Goal: Task Accomplishment & Management: Manage account settings

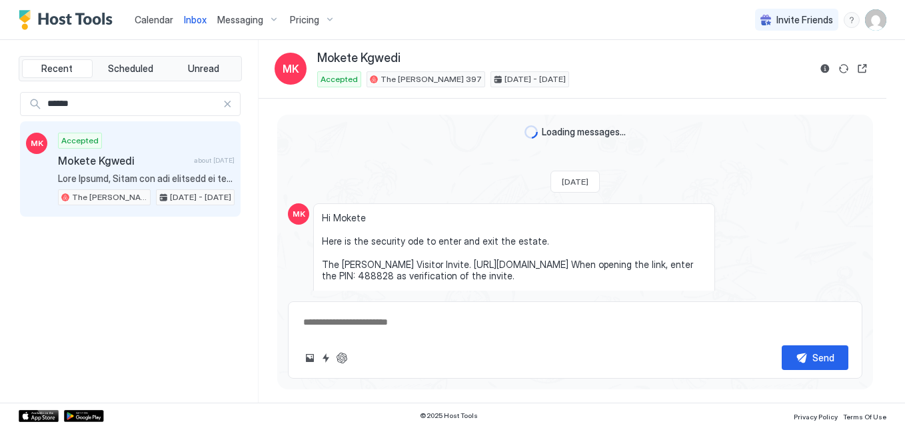
scroll to position [3933, 0]
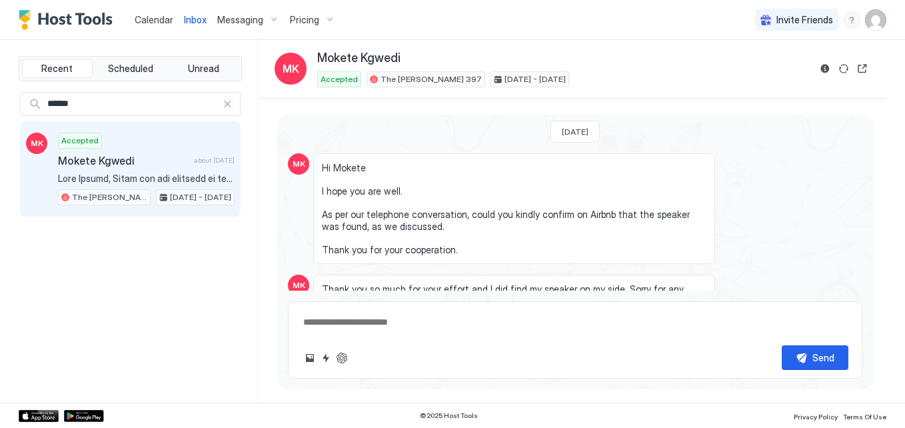
click at [162, 25] on link "Calendar" at bounding box center [154, 20] width 39 height 14
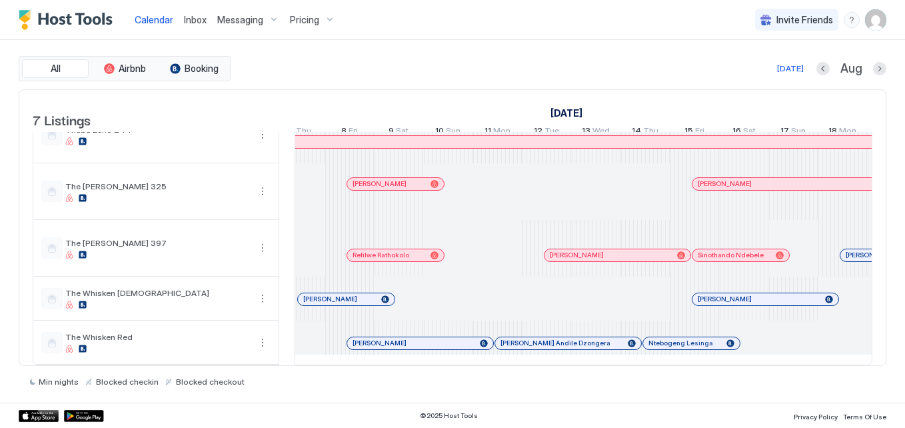
click at [593, 326] on div "[PERSON_NAME] Andile Dzongera" at bounding box center [547, 330] width 148 height 15
click at [593, 338] on div at bounding box center [592, 343] width 11 height 11
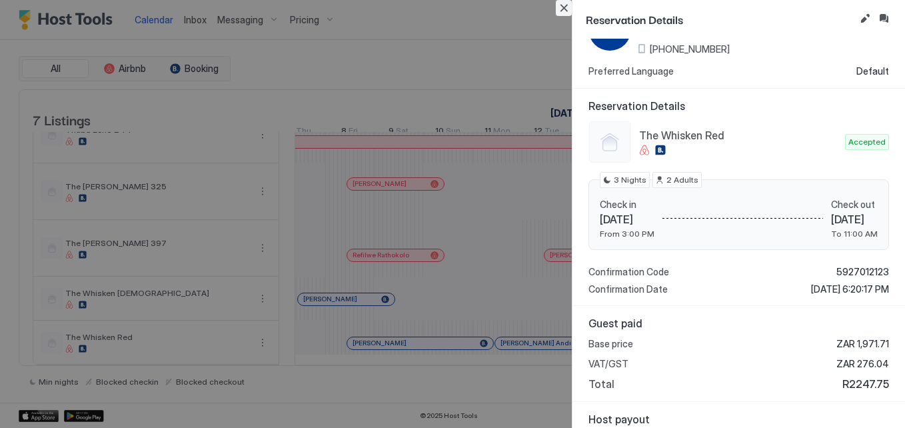
click at [565, 7] on button "Close" at bounding box center [564, 8] width 16 height 16
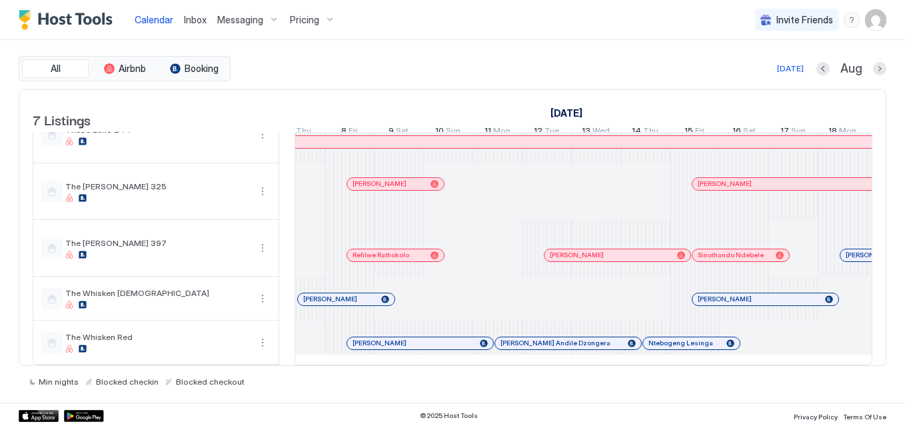
click at [417, 338] on div at bounding box center [417, 343] width 11 height 11
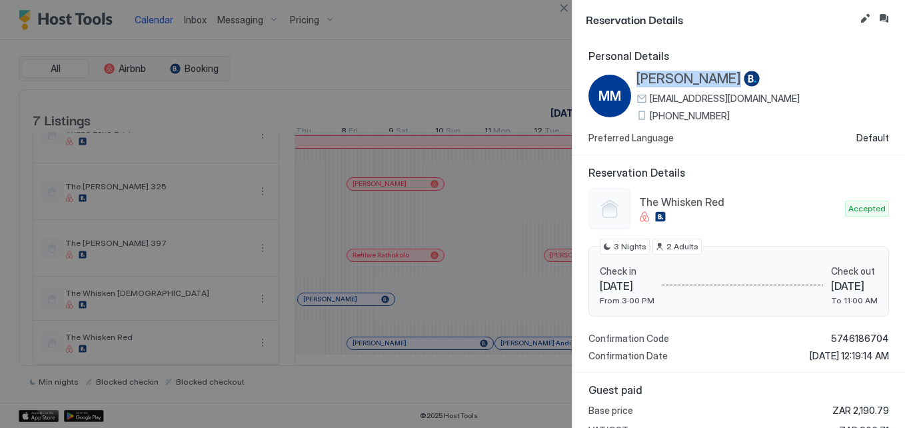
drag, startPoint x: 629, startPoint y: 69, endPoint x: 757, endPoint y: 77, distance: 128.9
click at [757, 77] on div "Personal Details MM [PERSON_NAME] [EMAIL_ADDRESS][DOMAIN_NAME] [PHONE_NUMBER] P…" at bounding box center [739, 96] width 301 height 95
drag, startPoint x: 757, startPoint y: 77, endPoint x: 737, endPoint y: 73, distance: 20.4
copy div "[PERSON_NAME]"
drag, startPoint x: 816, startPoint y: 335, endPoint x: 892, endPoint y: 334, distance: 76.0
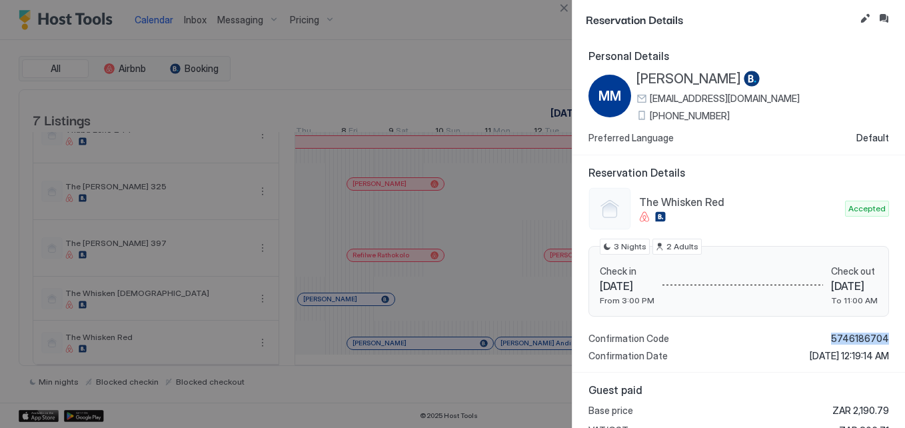
click at [892, 334] on div "Reservation Details The Whisken Red Accepted Check in [DATE] From 3:00 PM Check…" at bounding box center [739, 264] width 333 height 218
copy span "5746186704"
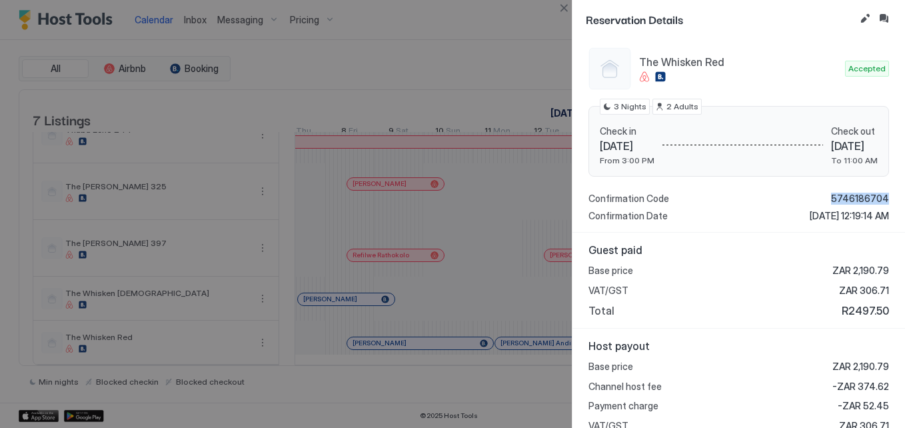
scroll to position [211, 0]
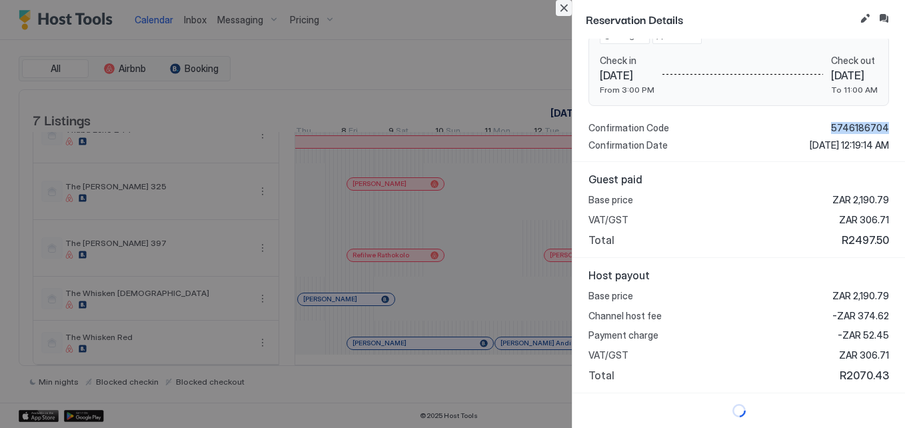
click at [559, 10] on button "Close" at bounding box center [564, 8] width 16 height 16
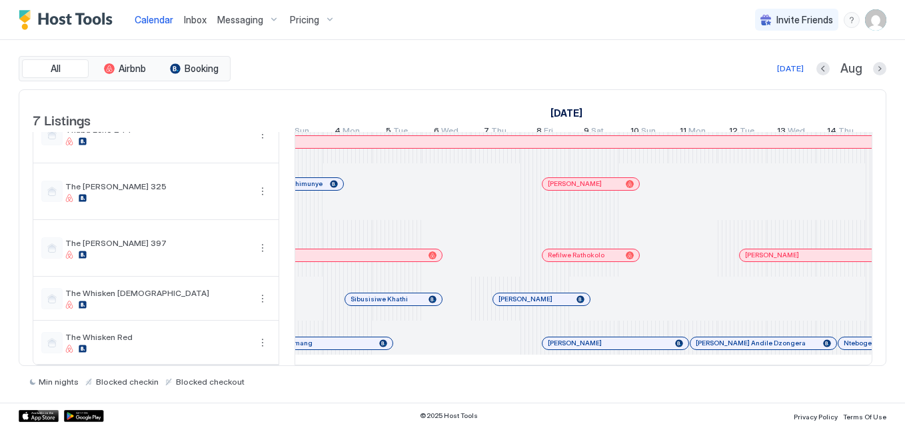
scroll to position [0, 1277]
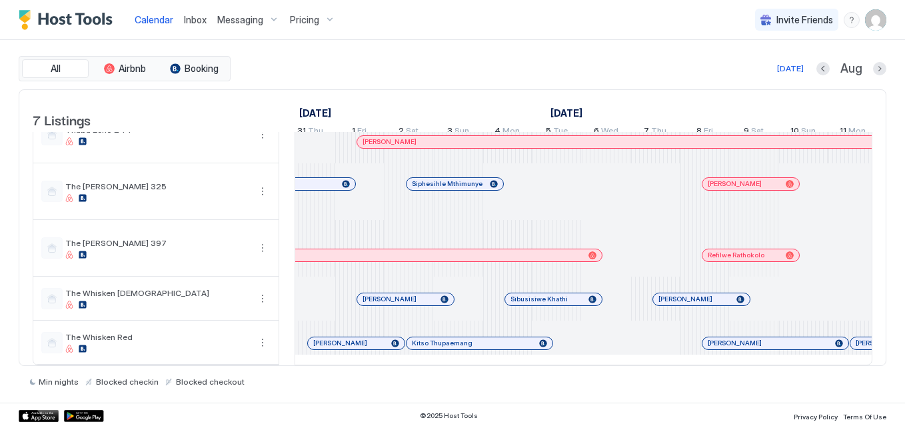
click at [543, 337] on div "Kitso Thupaemang" at bounding box center [480, 343] width 146 height 12
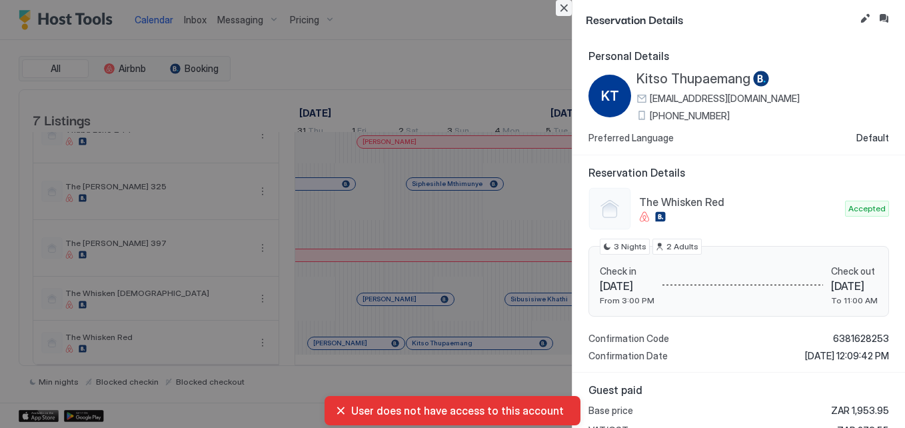
click at [561, 7] on button "Close" at bounding box center [564, 8] width 16 height 16
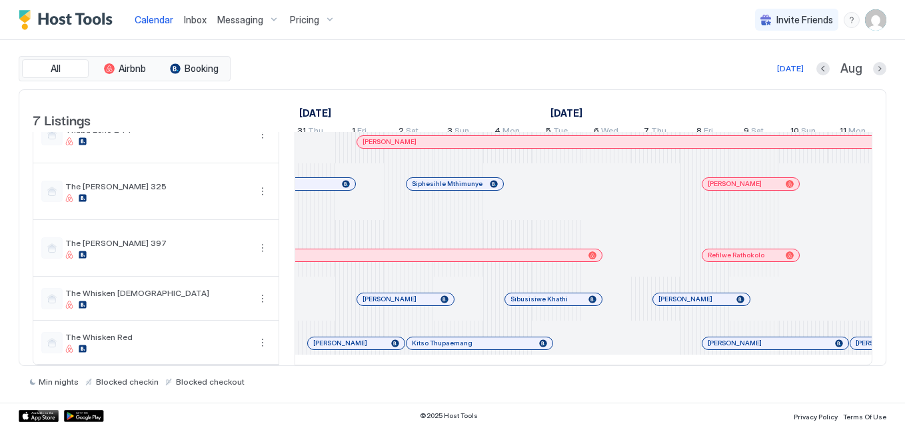
click at [355, 337] on link "[PERSON_NAME]" at bounding box center [356, 343] width 98 height 13
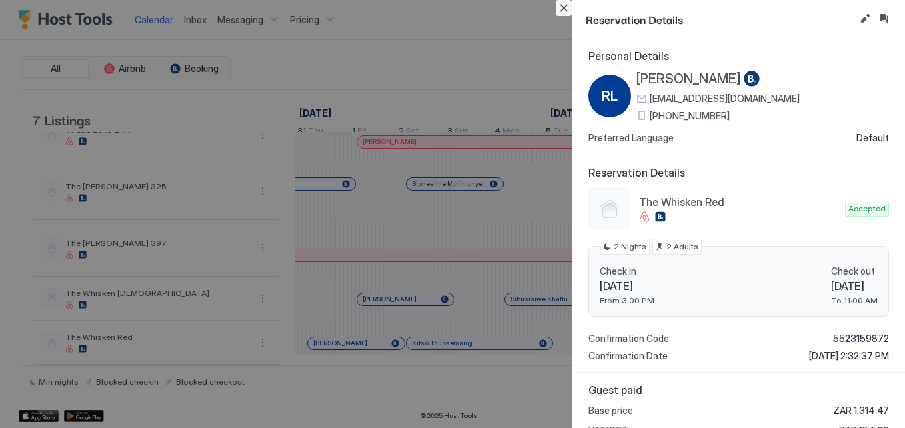
click at [559, 11] on button "Close" at bounding box center [564, 8] width 16 height 16
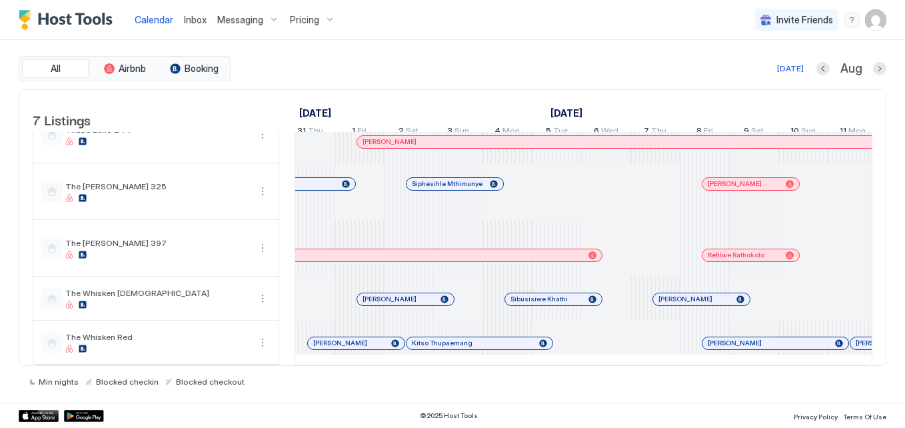
click at [462, 179] on div at bounding box center [462, 184] width 11 height 11
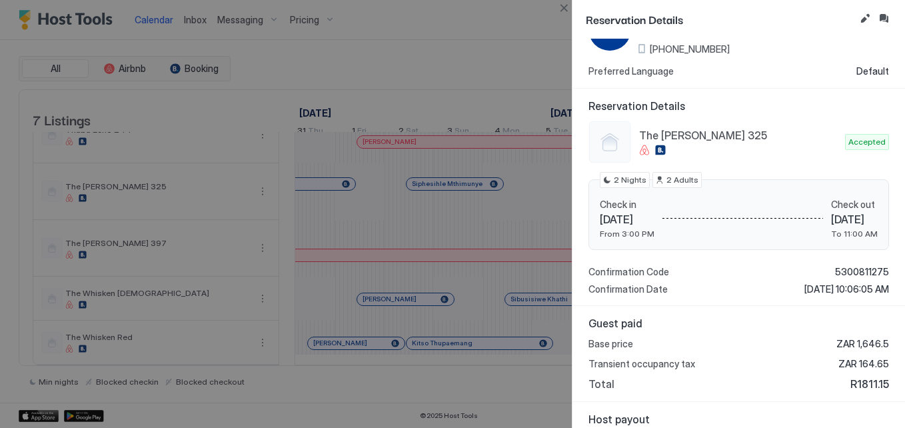
scroll to position [0, 0]
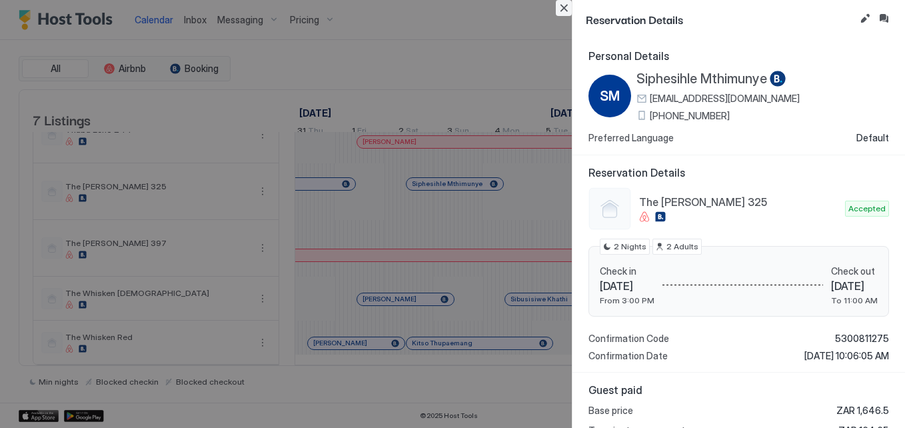
click at [557, 9] on button "Close" at bounding box center [564, 8] width 16 height 16
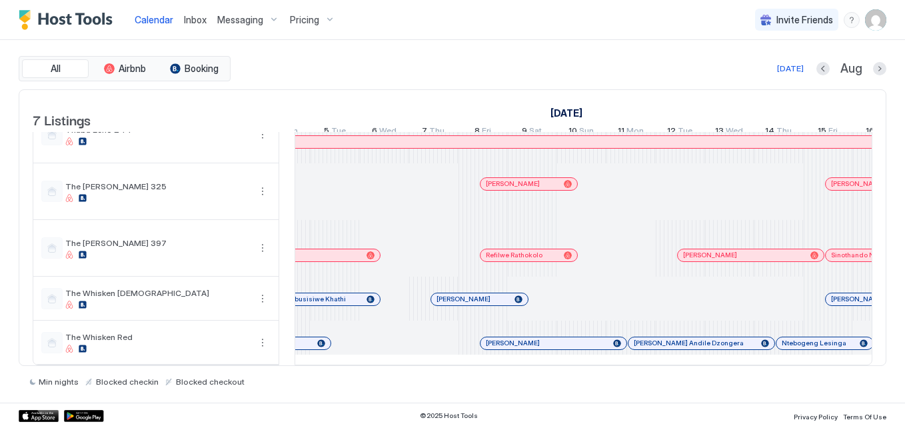
scroll to position [0, 1368]
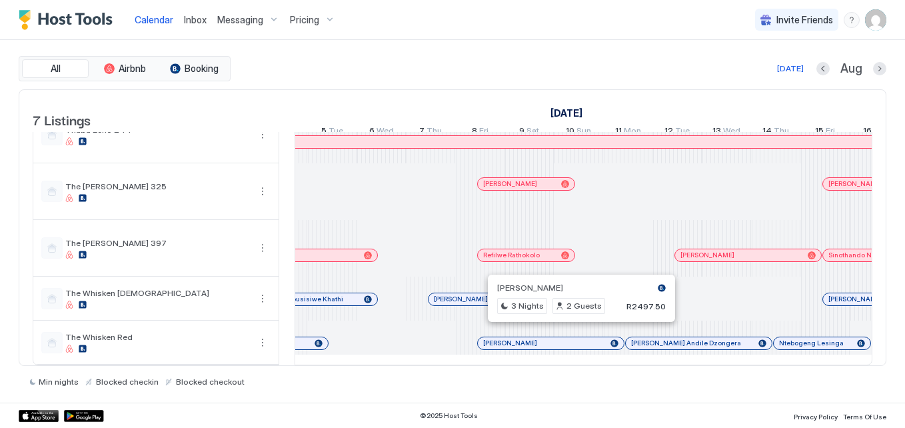
click at [575, 338] on div at bounding box center [575, 343] width 11 height 11
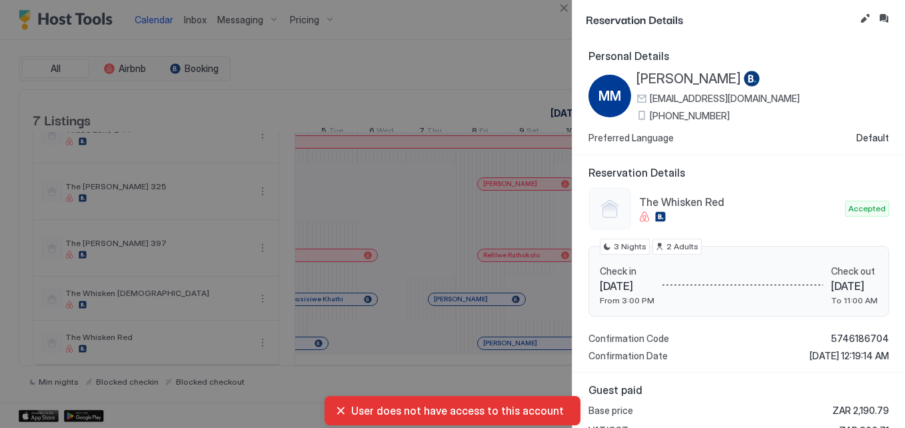
scroll to position [67, 0]
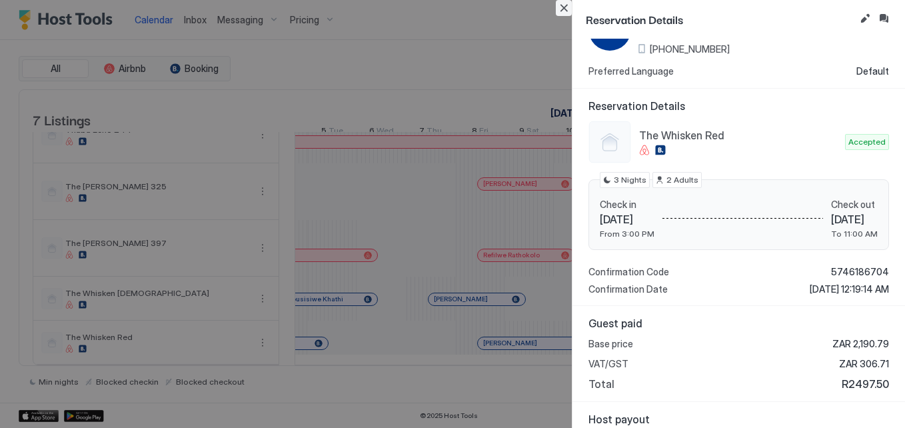
click at [559, 11] on button "Close" at bounding box center [564, 8] width 16 height 16
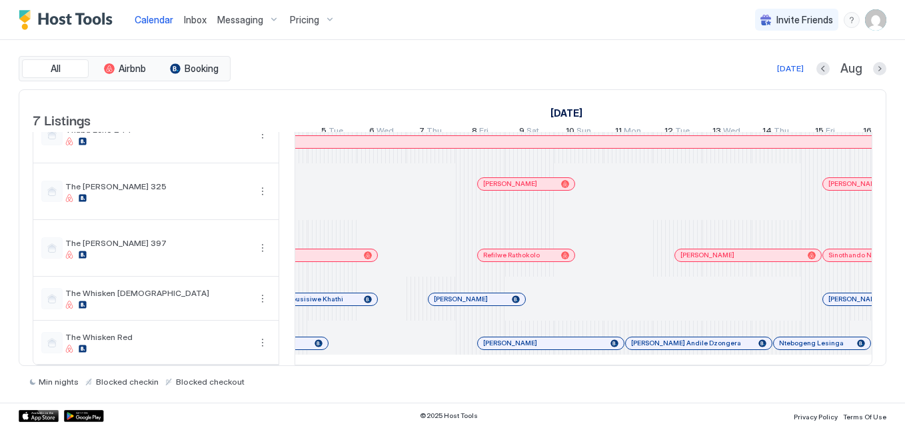
click at [583, 337] on div "[PERSON_NAME]" at bounding box center [551, 343] width 146 height 12
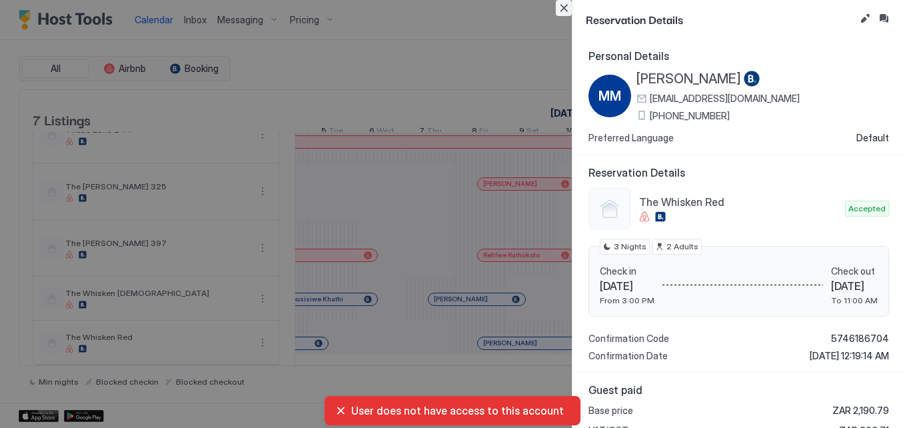
click at [569, 4] on button "Close" at bounding box center [564, 8] width 16 height 16
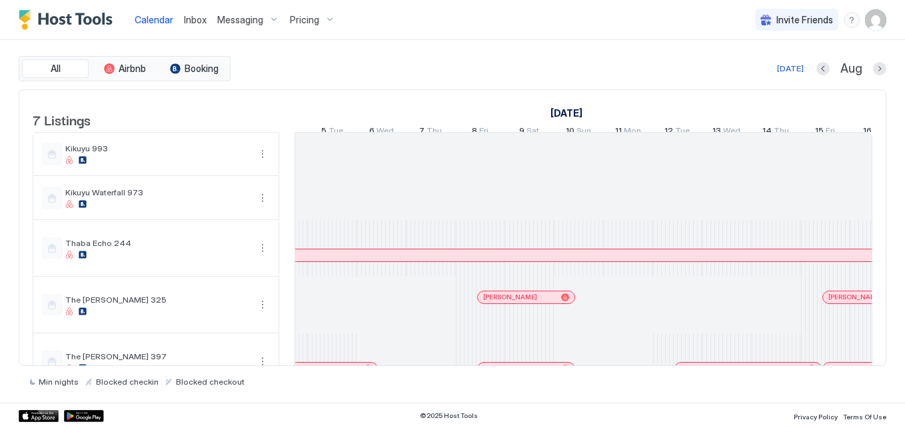
scroll to position [133, 0]
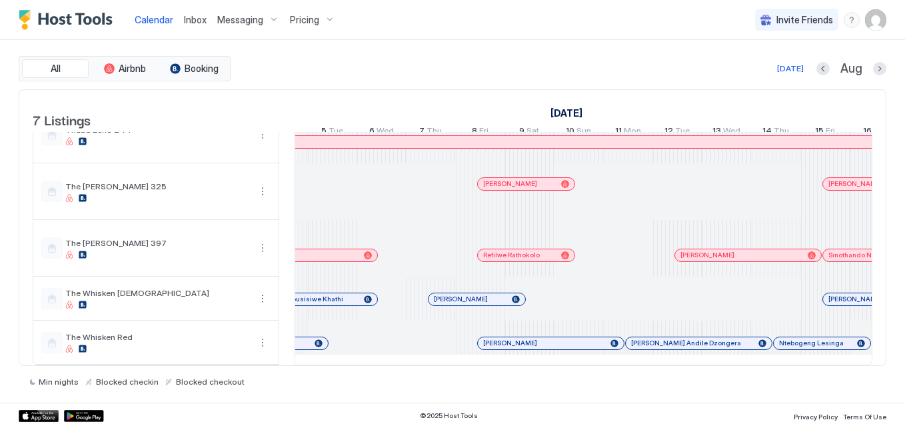
click at [485, 294] on div at bounding box center [485, 299] width 11 height 11
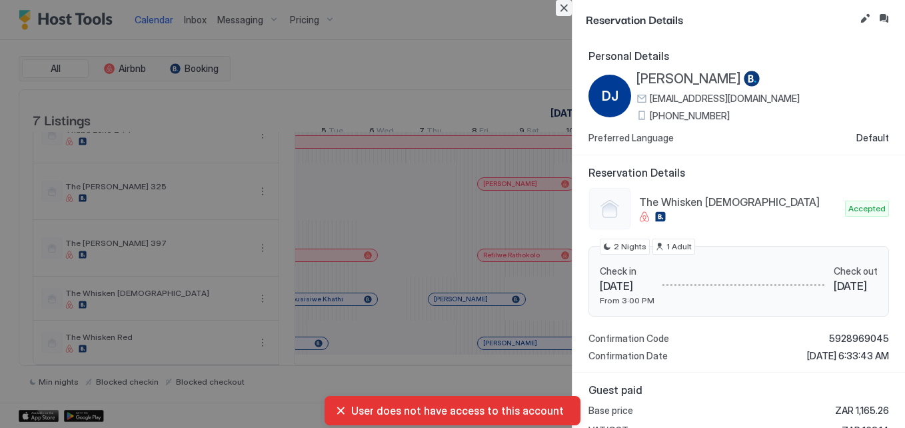
click at [566, 7] on button "Close" at bounding box center [564, 8] width 16 height 16
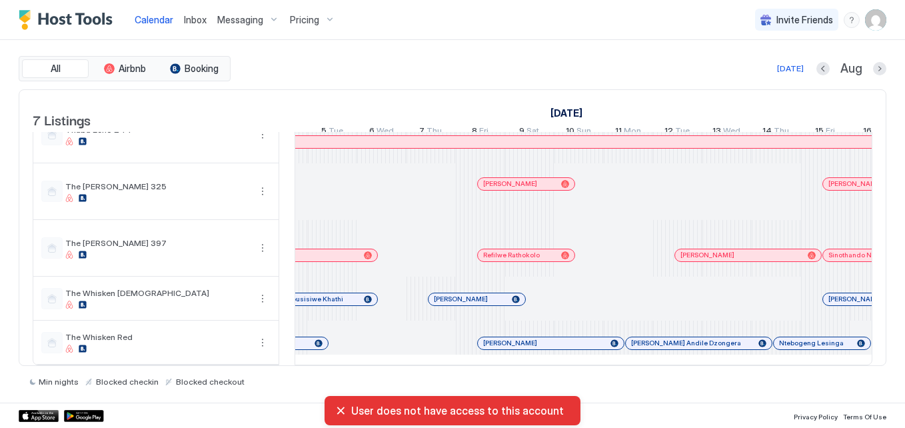
click at [679, 337] on div "[PERSON_NAME] Andile Dzongera" at bounding box center [699, 343] width 146 height 12
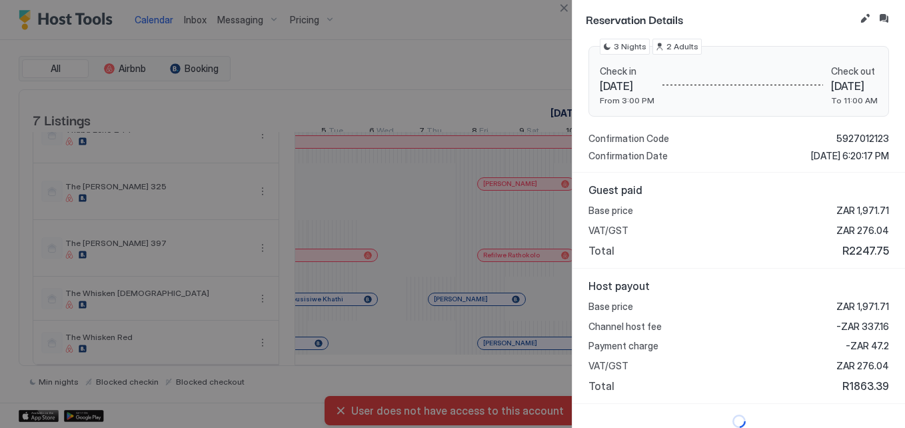
scroll to position [0, 0]
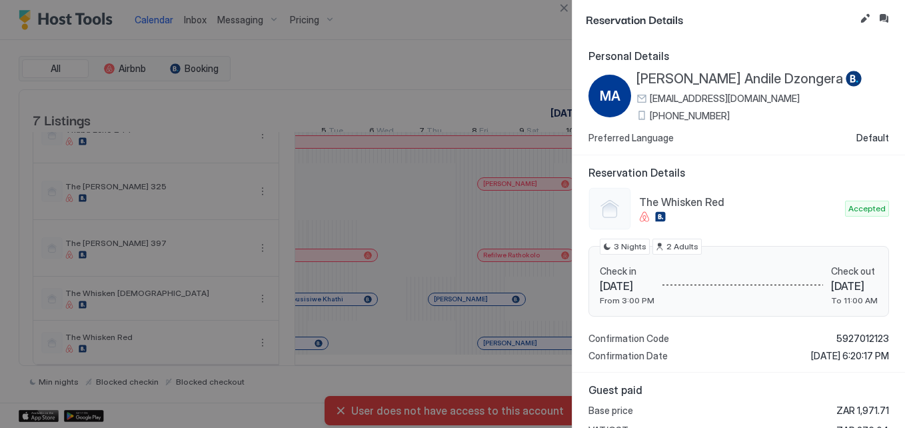
click at [555, 2] on div at bounding box center [452, 214] width 905 height 428
click at [560, 3] on button "Close" at bounding box center [564, 8] width 16 height 16
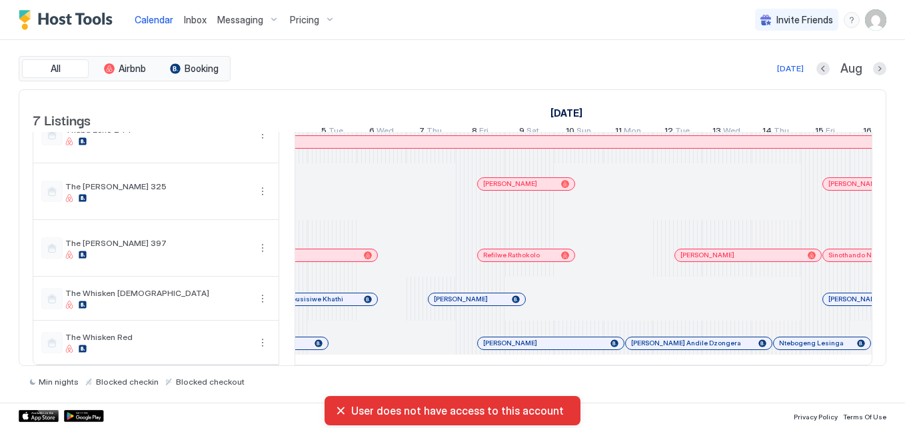
click at [787, 338] on div at bounding box center [787, 343] width 11 height 11
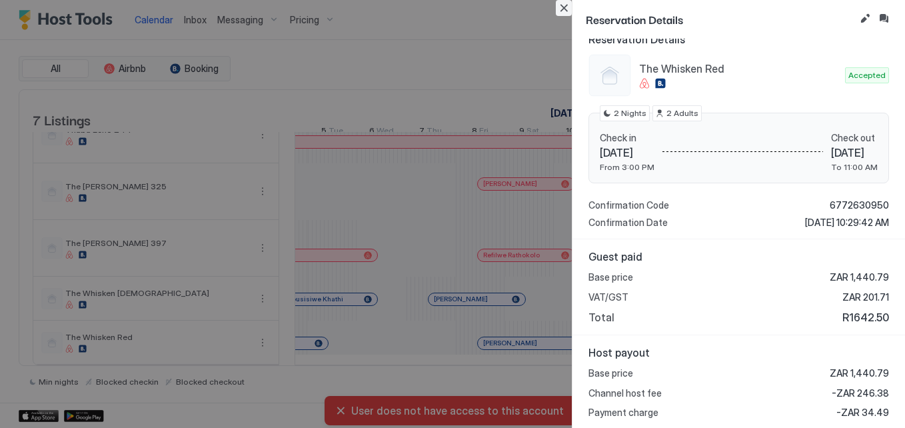
click at [563, 11] on button "Close" at bounding box center [564, 8] width 16 height 16
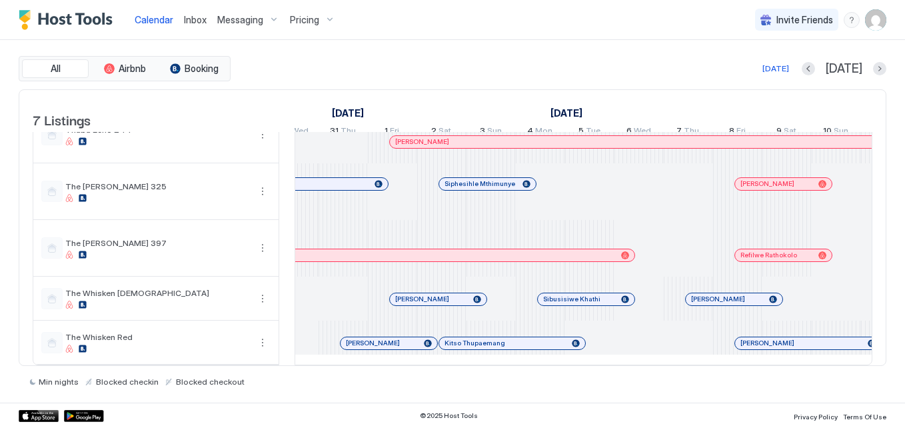
click at [449, 294] on div at bounding box center [449, 299] width 11 height 11
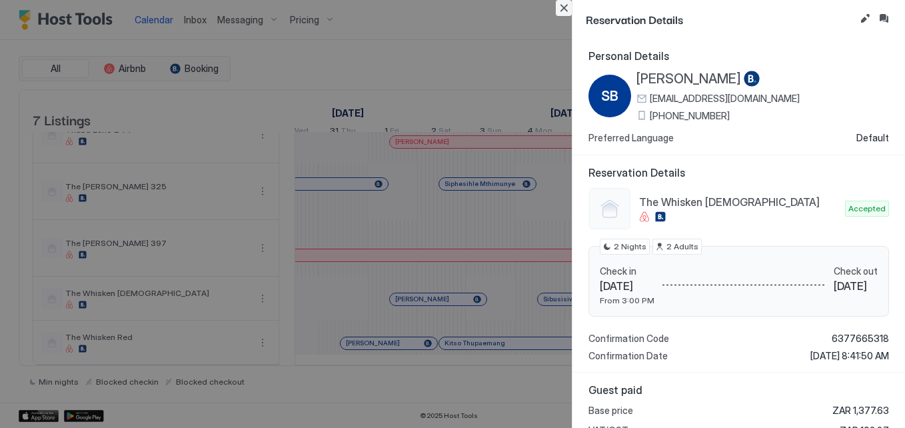
click at [565, 13] on button "Close" at bounding box center [564, 8] width 16 height 16
